Goal: Find specific page/section

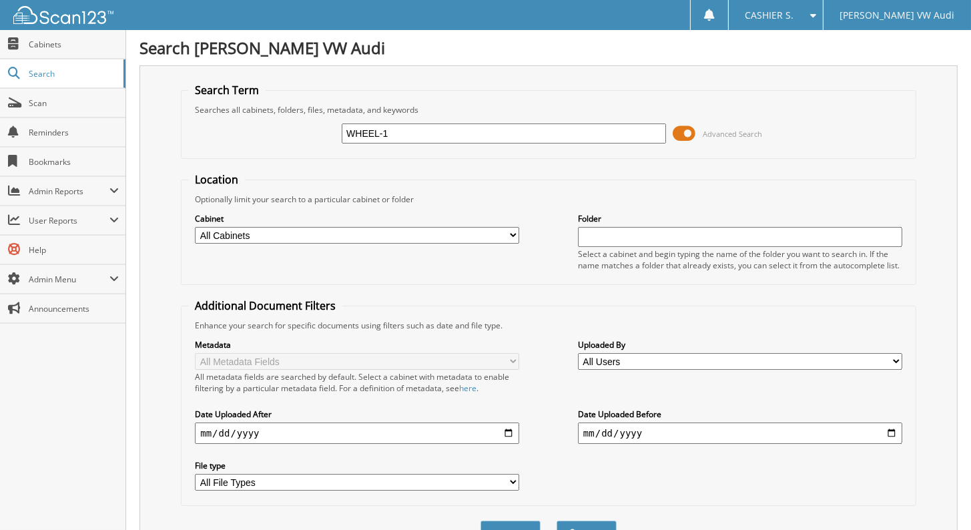
type input "WHEEL-1"
click at [556, 520] on button "Search" at bounding box center [586, 532] width 60 height 25
click at [686, 128] on span at bounding box center [683, 133] width 23 height 20
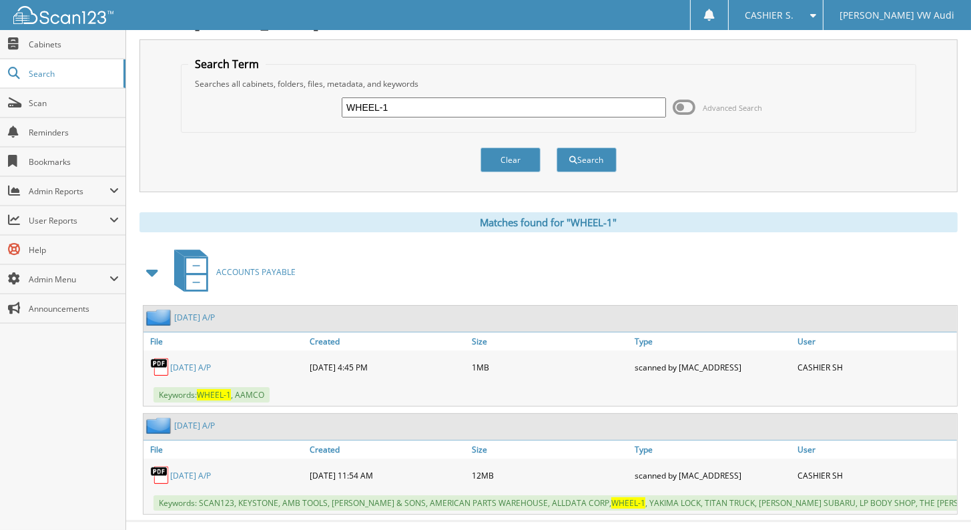
scroll to position [54, 0]
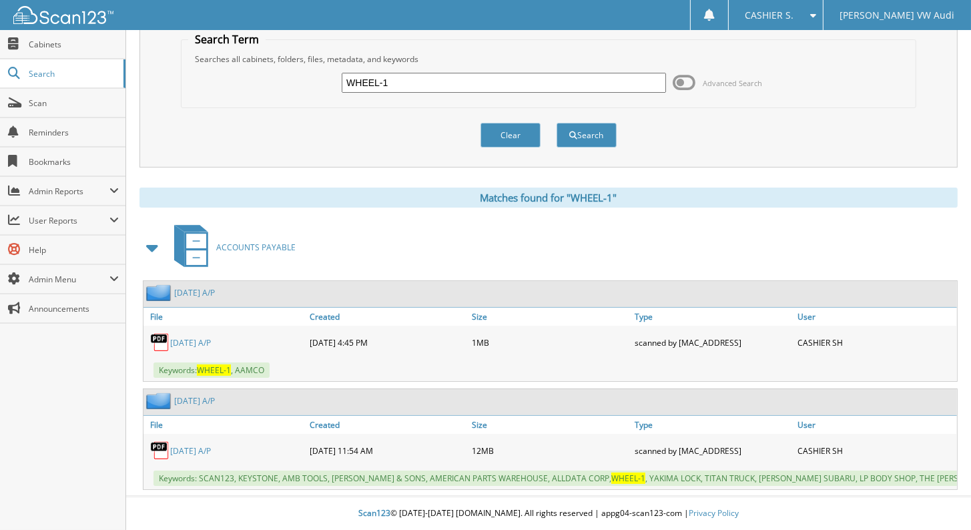
click at [209, 337] on link "[DATE] A/P" at bounding box center [190, 342] width 41 height 11
click at [173, 337] on link "[DATE] A/P" at bounding box center [190, 342] width 41 height 11
